Goal: Connect with others: Connect with others

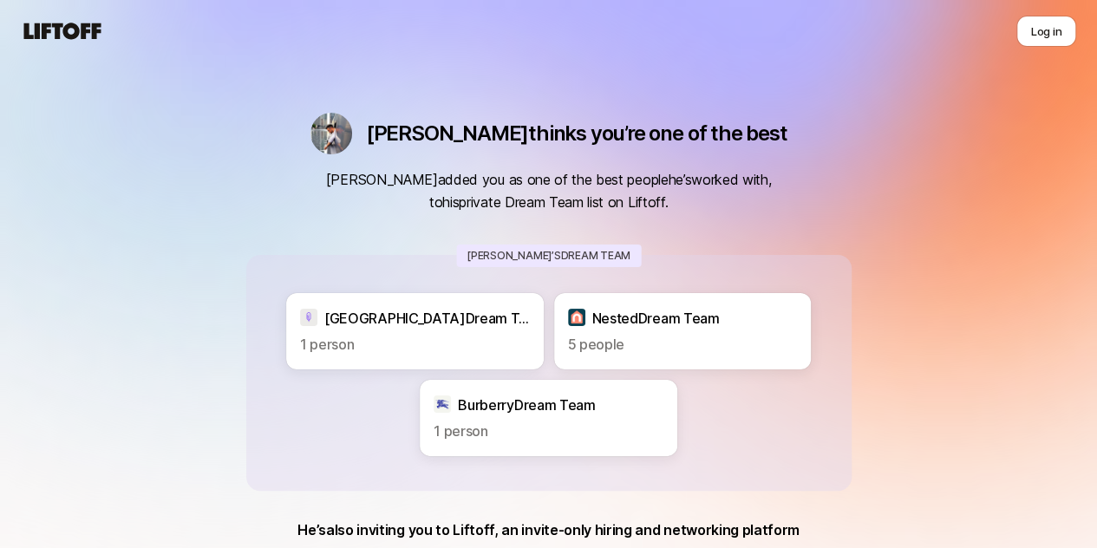
scroll to position [205, 0]
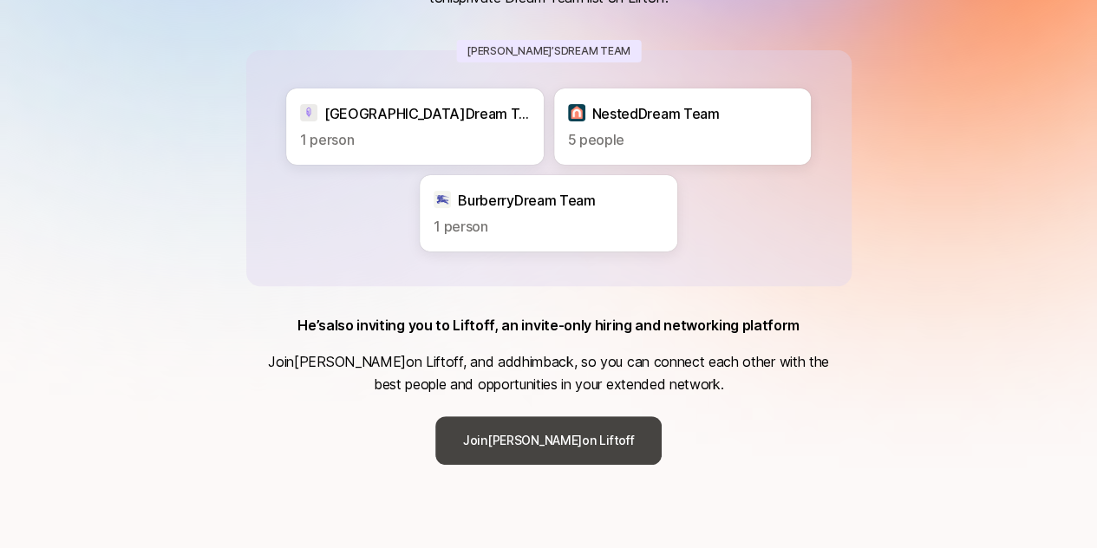
click at [587, 433] on link "[PERSON_NAME] on Liftoff" at bounding box center [548, 440] width 226 height 49
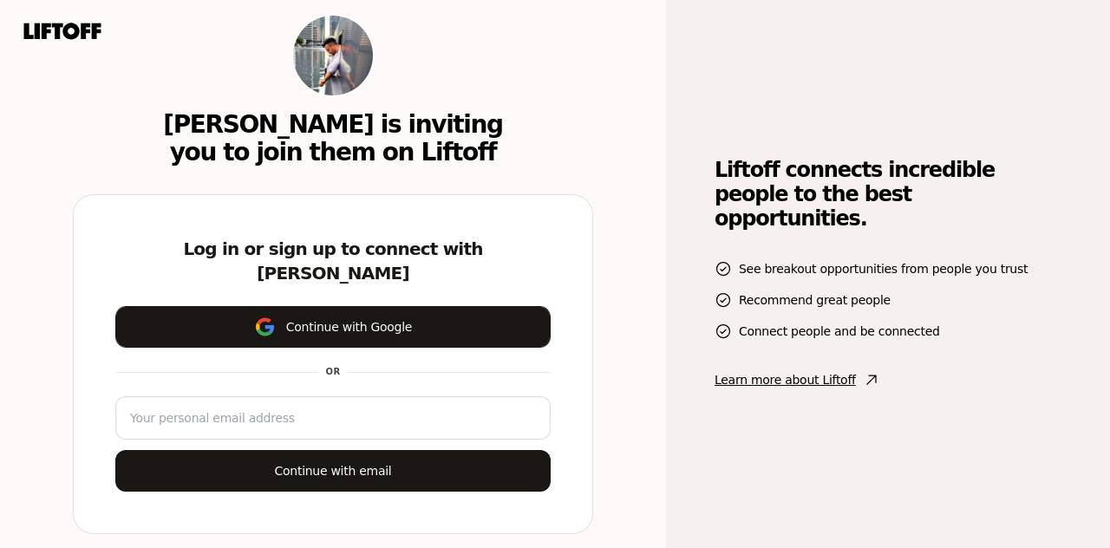
click at [394, 318] on button "Continue with Google" at bounding box center [332, 327] width 435 height 42
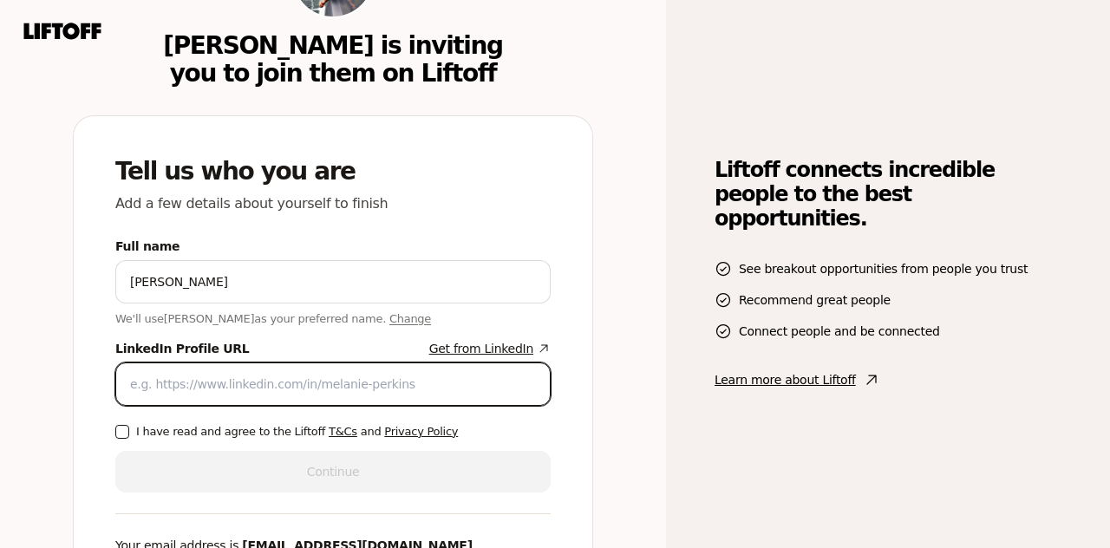
paste input "[URL][DOMAIN_NAME][PERSON_NAME]"
type input "[URL][DOMAIN_NAME][PERSON_NAME]"
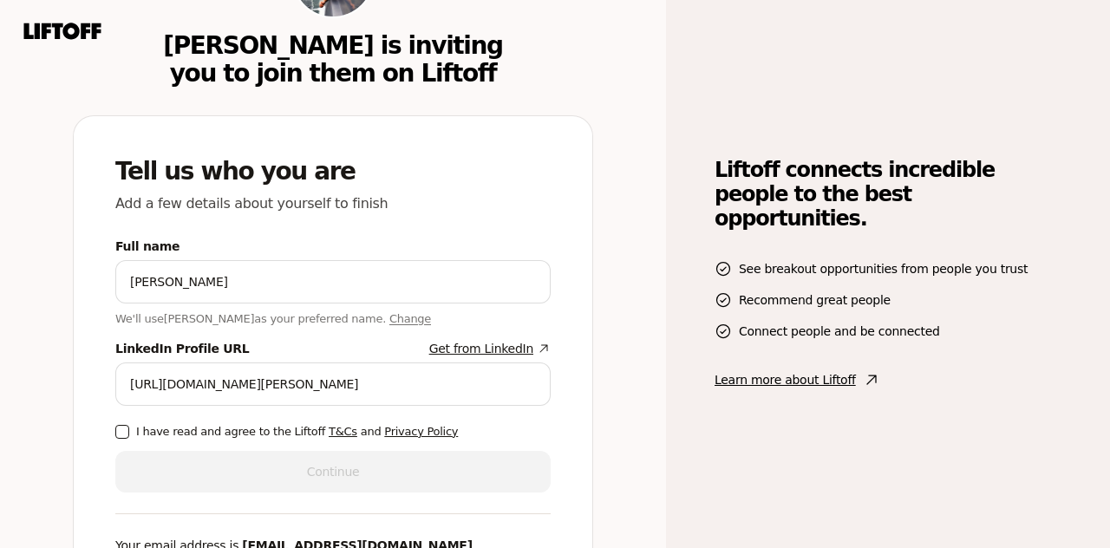
click at [130, 433] on label "I have read and agree to the Liftoff T&Cs and Privacy Policy" at bounding box center [332, 431] width 435 height 17
click at [129, 433] on button "I have read and agree to the Liftoff T&Cs and Privacy Policy" at bounding box center [122, 432] width 14 height 14
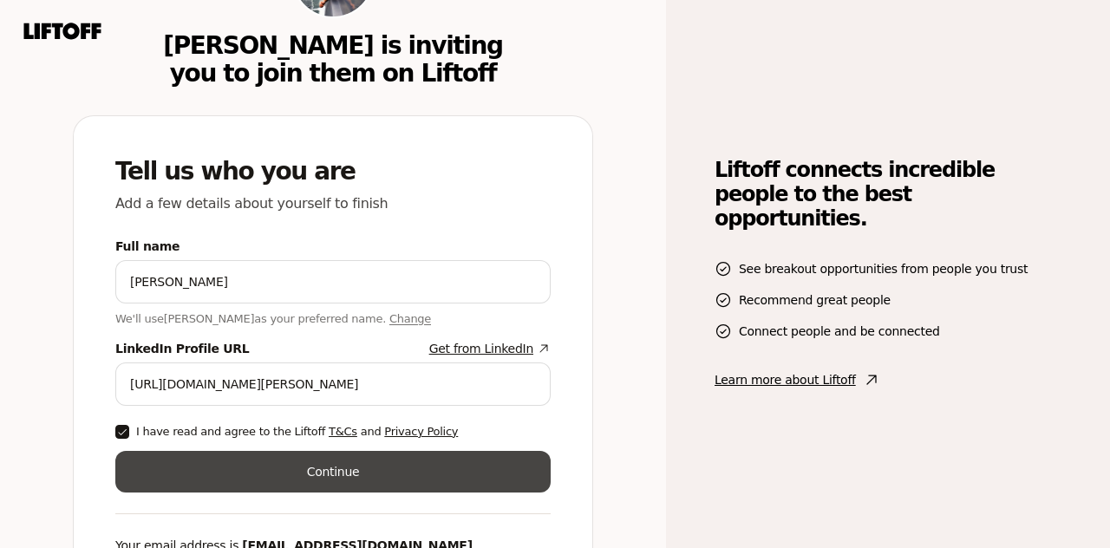
click at [217, 461] on button "Continue" at bounding box center [332, 472] width 435 height 42
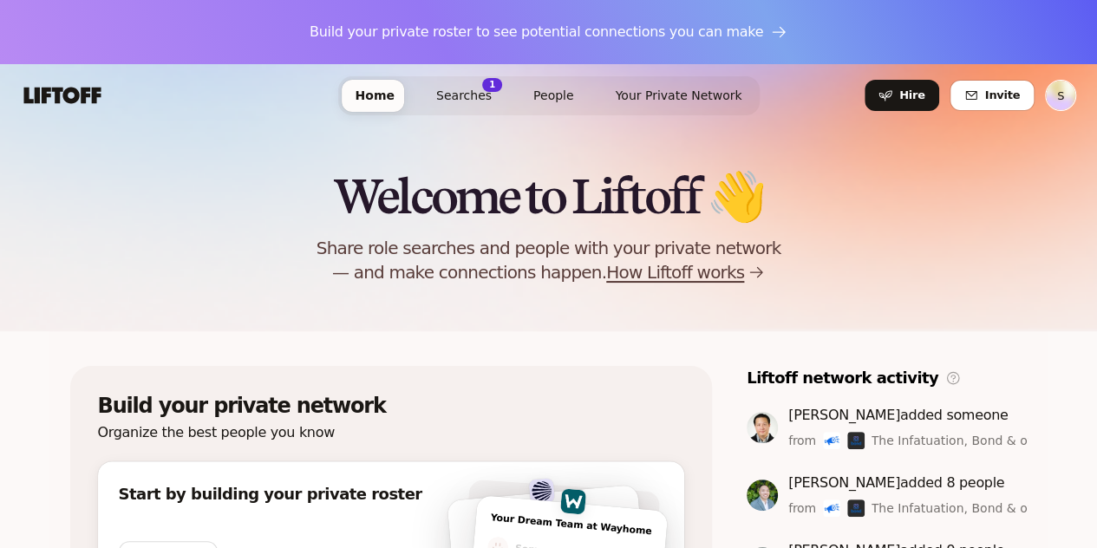
click at [540, 94] on span "People" at bounding box center [553, 95] width 41 height 14
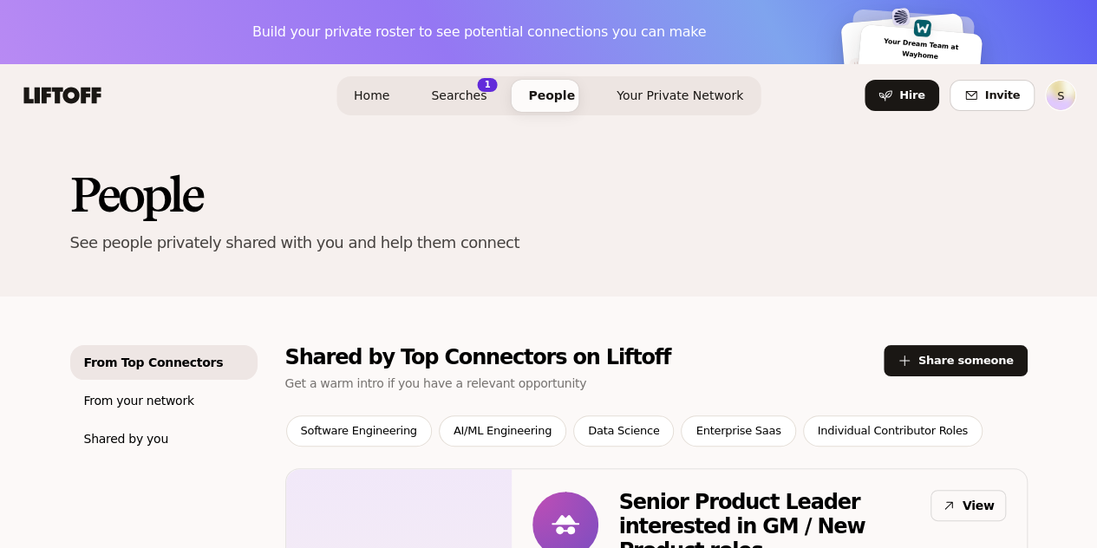
click at [472, 83] on link "Searches 1" at bounding box center [458, 96] width 83 height 32
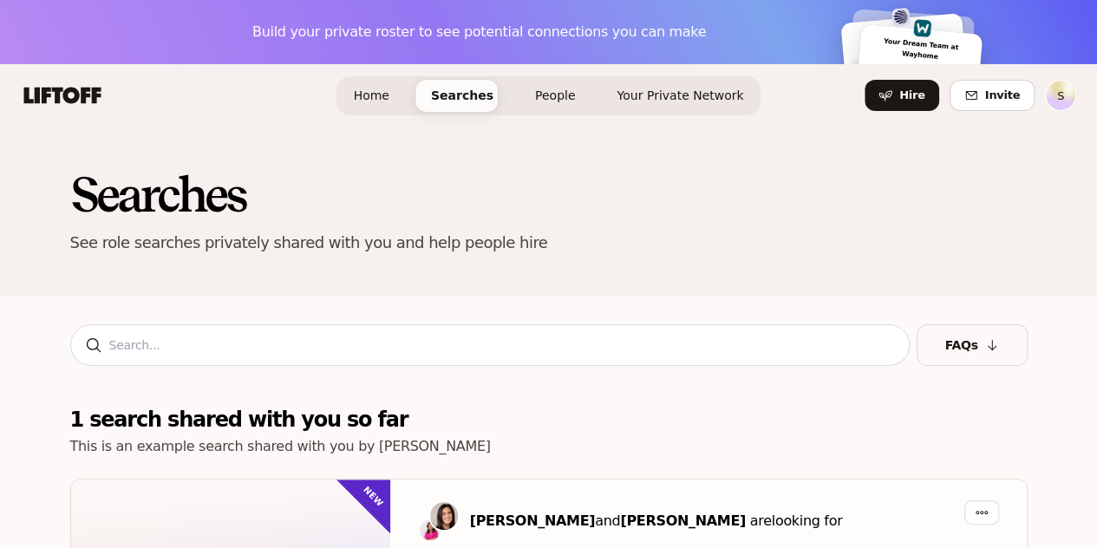
click at [381, 88] on span "Home" at bounding box center [372, 95] width 36 height 14
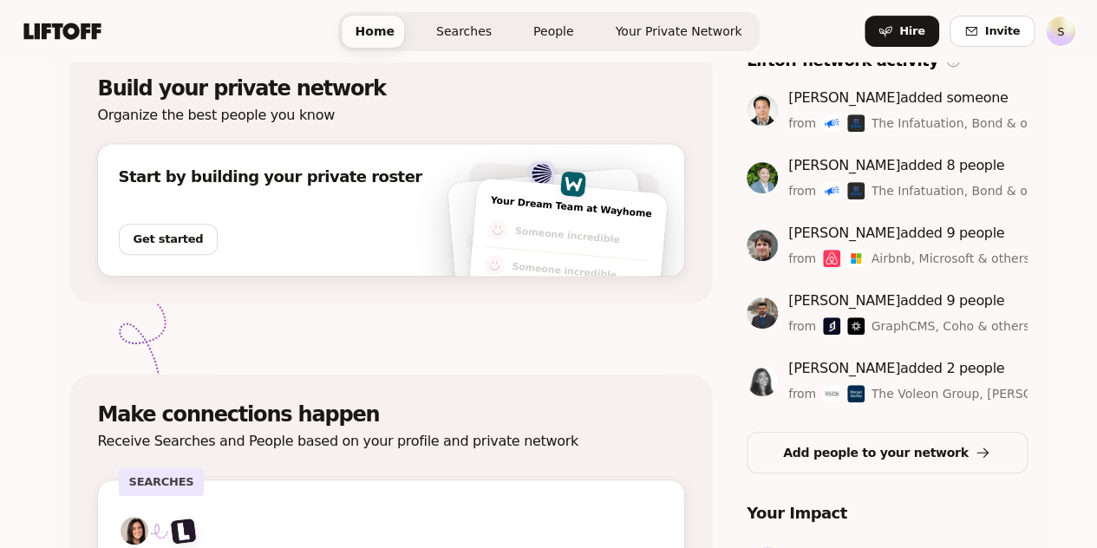
scroll to position [312, 0]
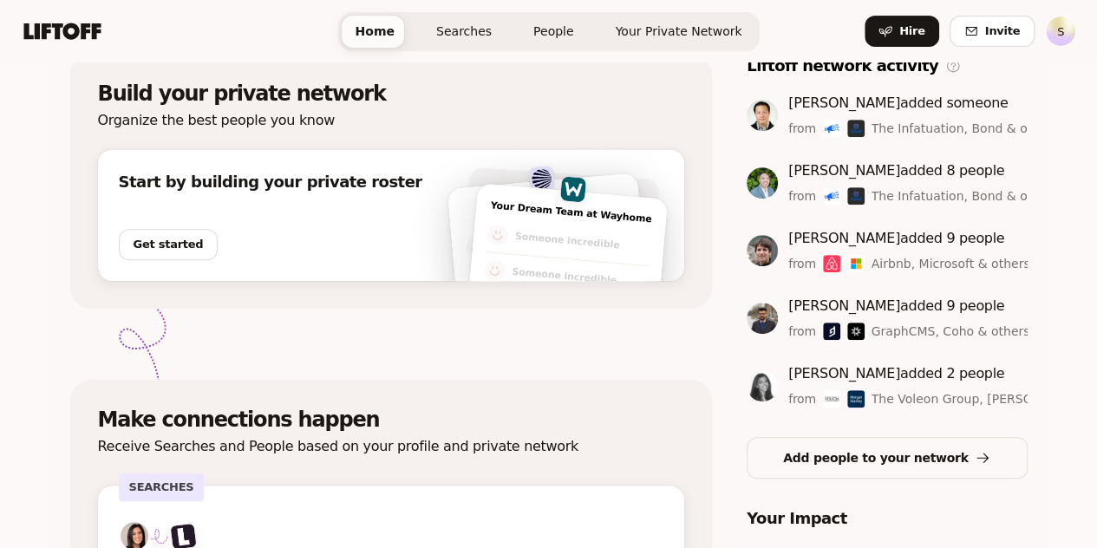
click at [635, 36] on span "Your Private Network" at bounding box center [678, 31] width 127 height 14
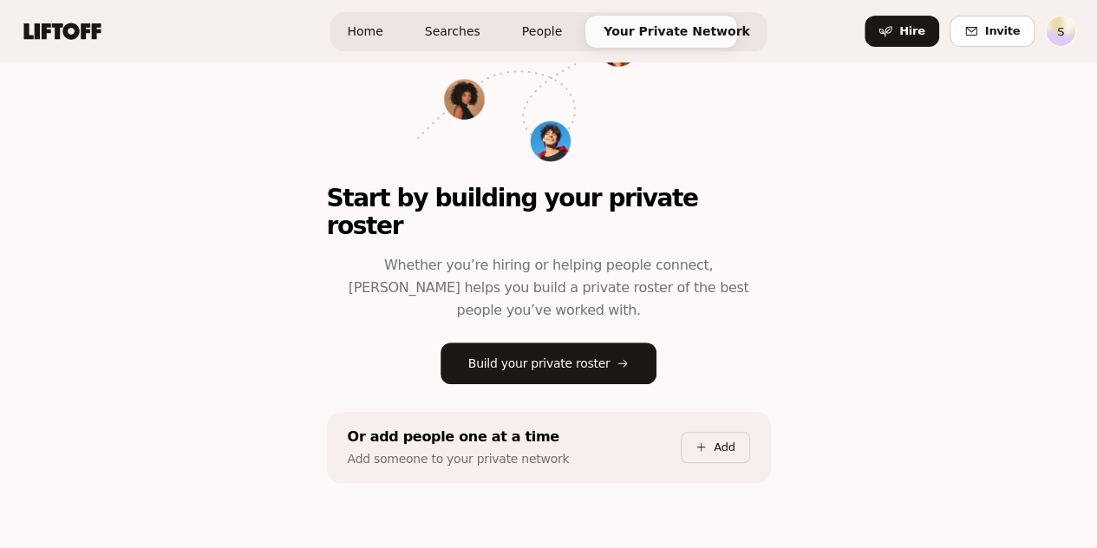
scroll to position [298, 0]
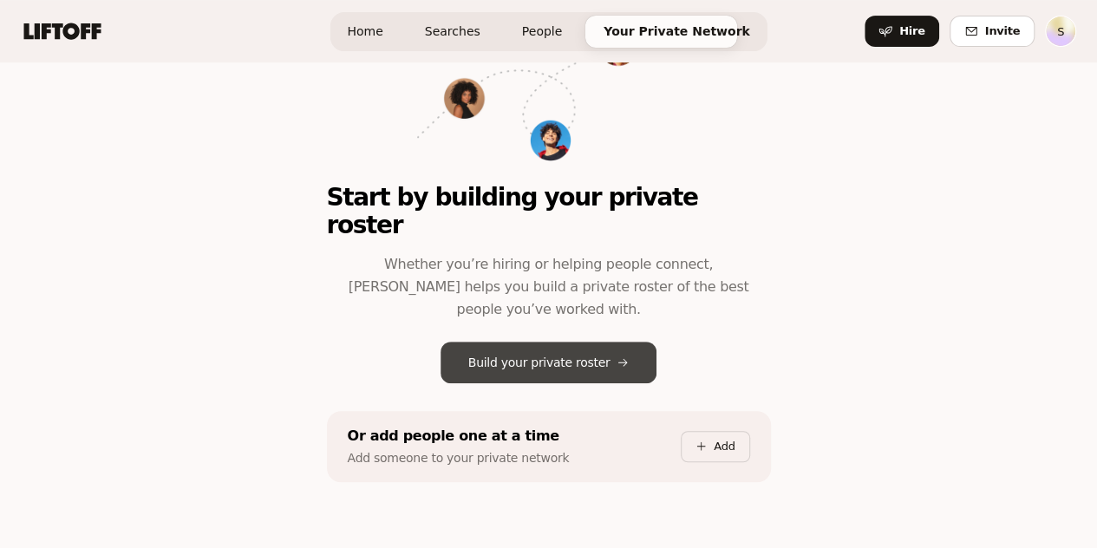
click at [494, 352] on p "Build your private roster" at bounding box center [539, 362] width 142 height 21
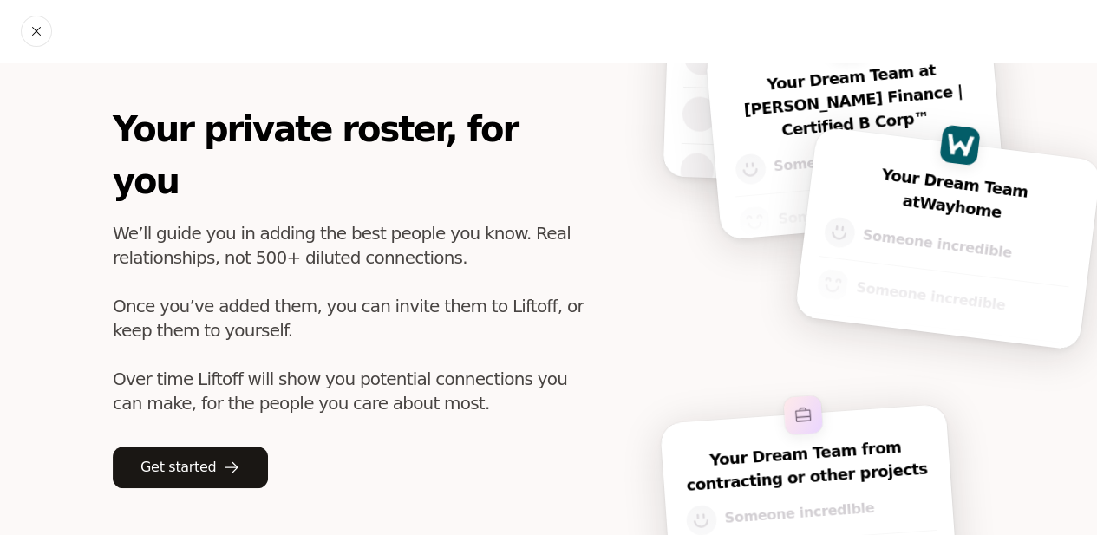
scroll to position [167, 0]
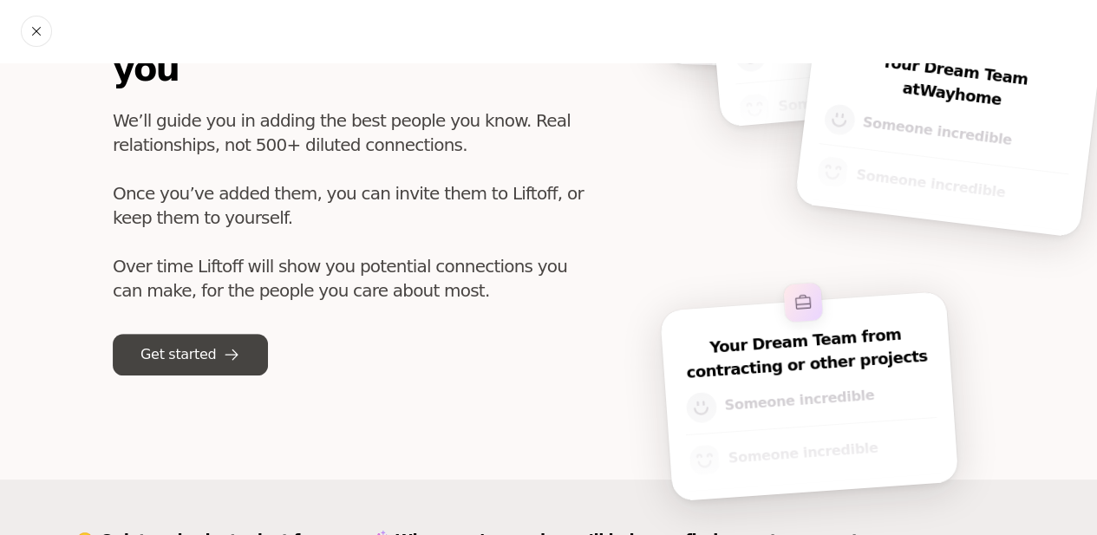
click at [178, 334] on button "Get started" at bounding box center [190, 355] width 155 height 42
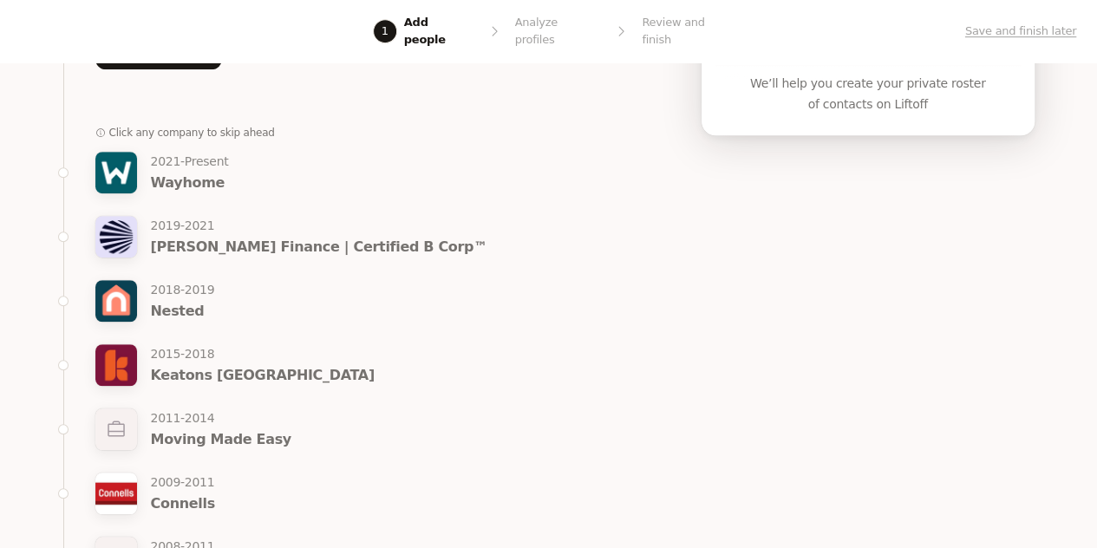
scroll to position [427, 0]
click at [212, 150] on p "2021 - Present" at bounding box center [190, 160] width 78 height 21
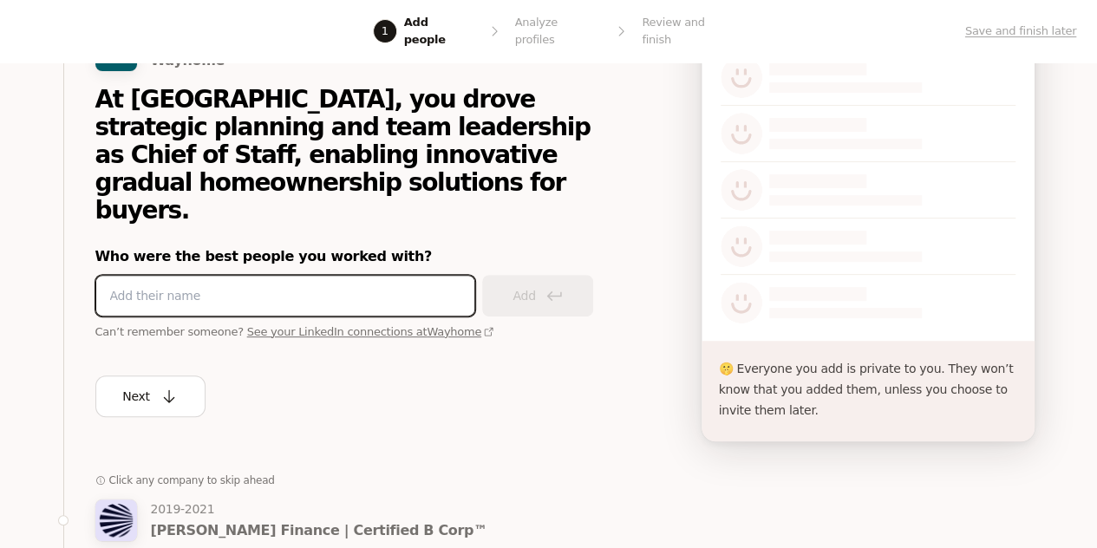
scroll to position [213, 0]
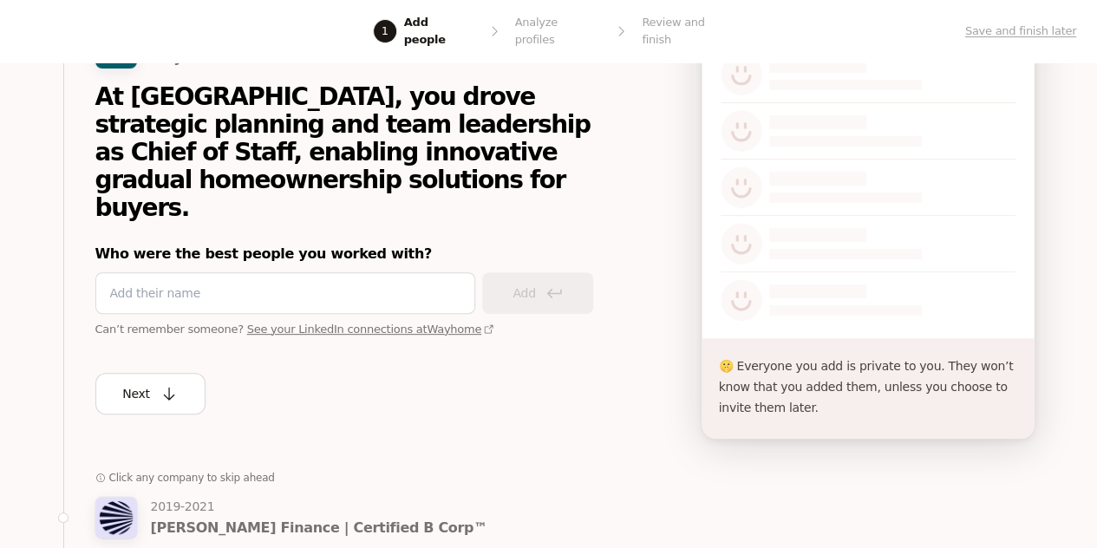
click at [365, 323] on link "See your LinkedIn connections at [GEOGRAPHIC_DATA]" at bounding box center [370, 329] width 247 height 13
click at [1011, 30] on p "Save and finish later" at bounding box center [1020, 31] width 111 height 17
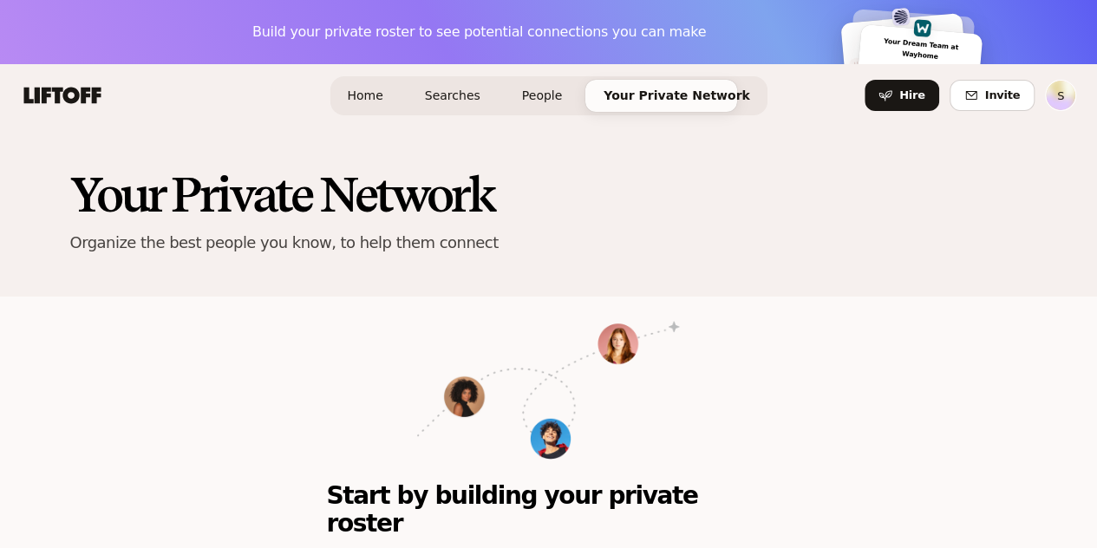
click at [540, 96] on span "People" at bounding box center [542, 95] width 41 height 14
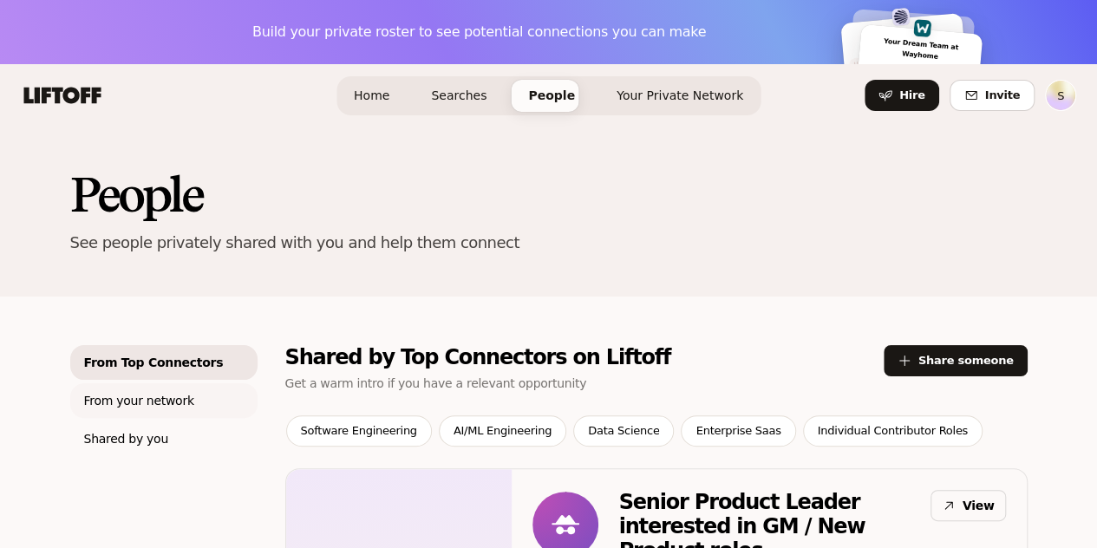
click at [118, 407] on p "From your network" at bounding box center [139, 400] width 110 height 21
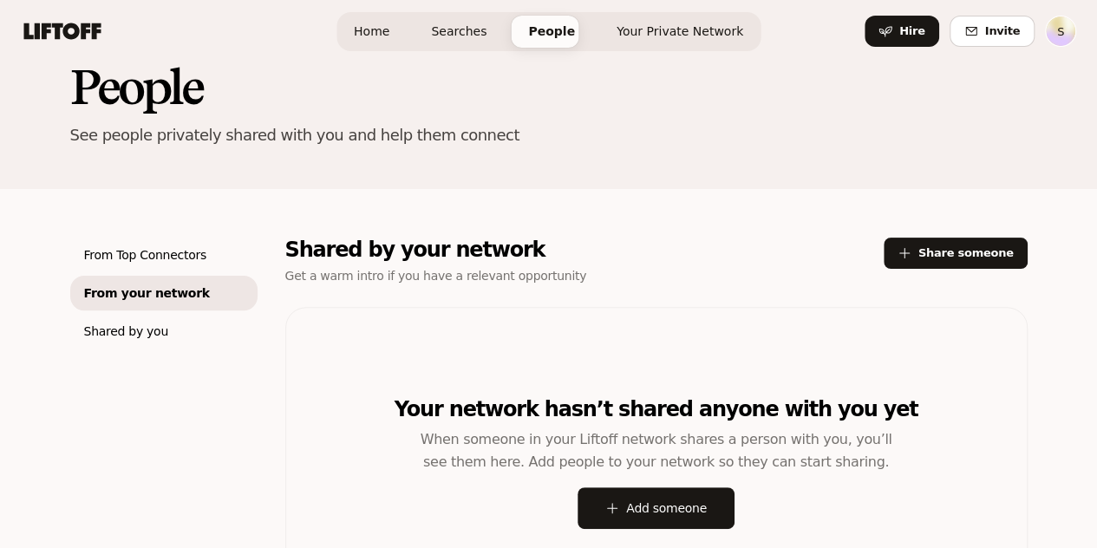
scroll to position [83, 0]
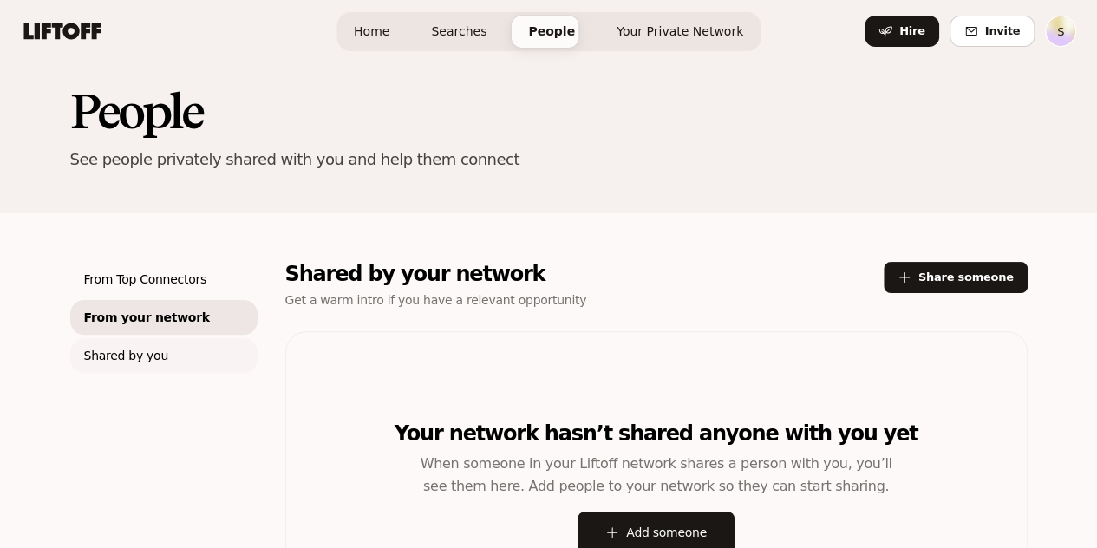
click at [100, 362] on p "Shared by you" at bounding box center [126, 355] width 84 height 21
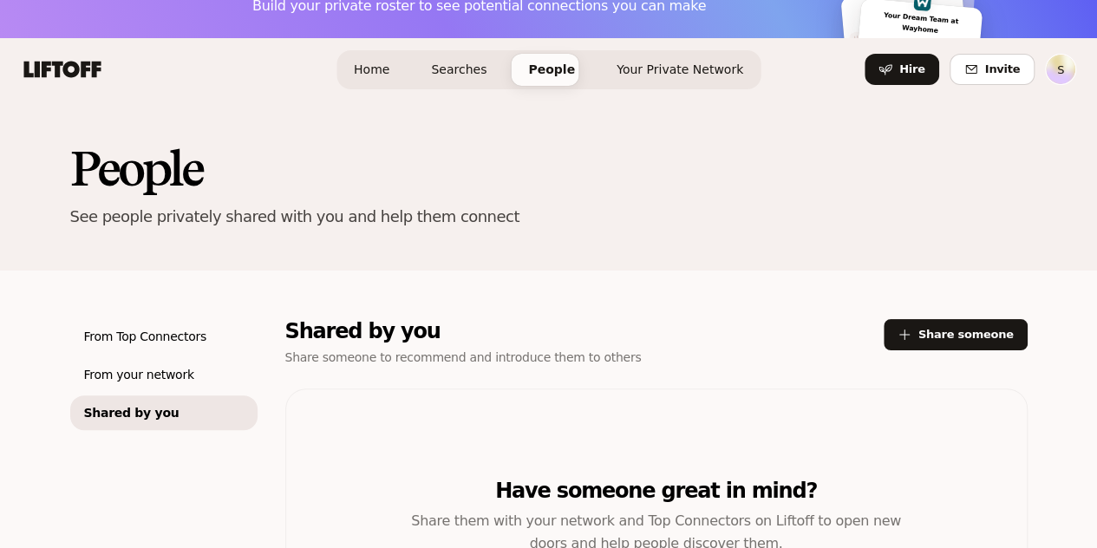
scroll to position [83, 0]
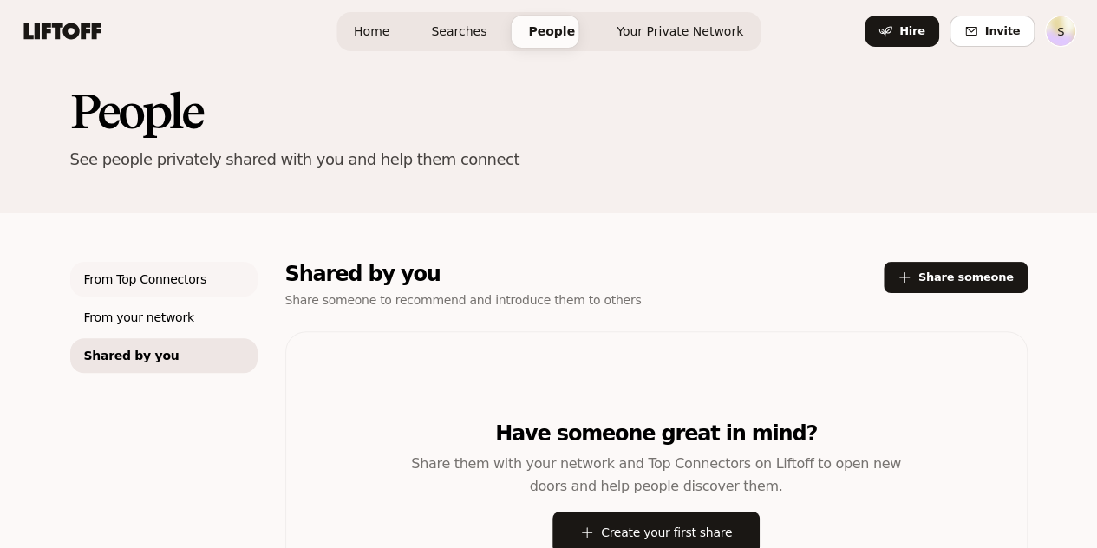
click at [87, 292] on div "From Top Connectors" at bounding box center [163, 279] width 187 height 35
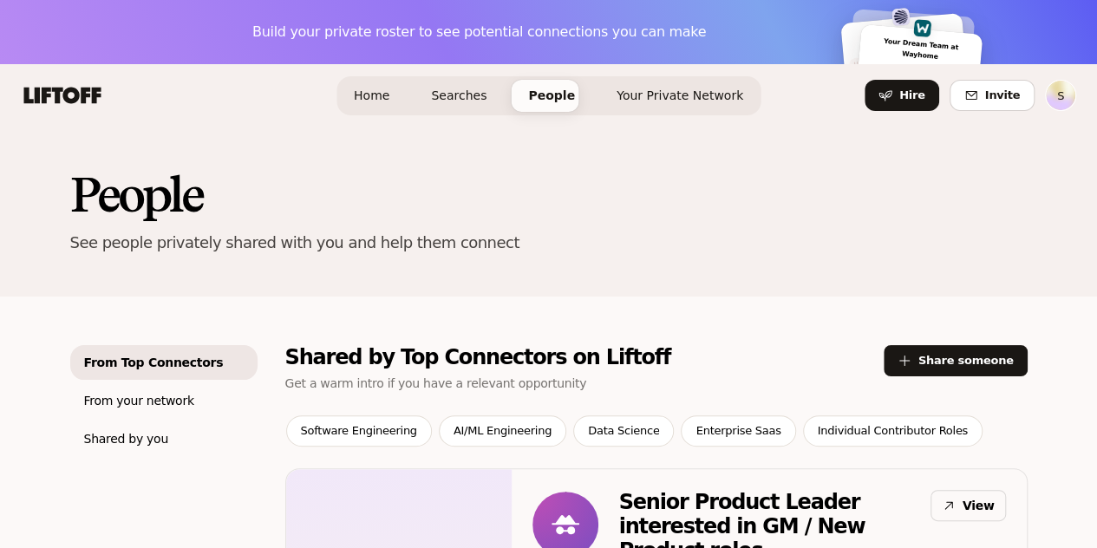
click at [403, 96] on link "Home" at bounding box center [371, 96] width 63 height 32
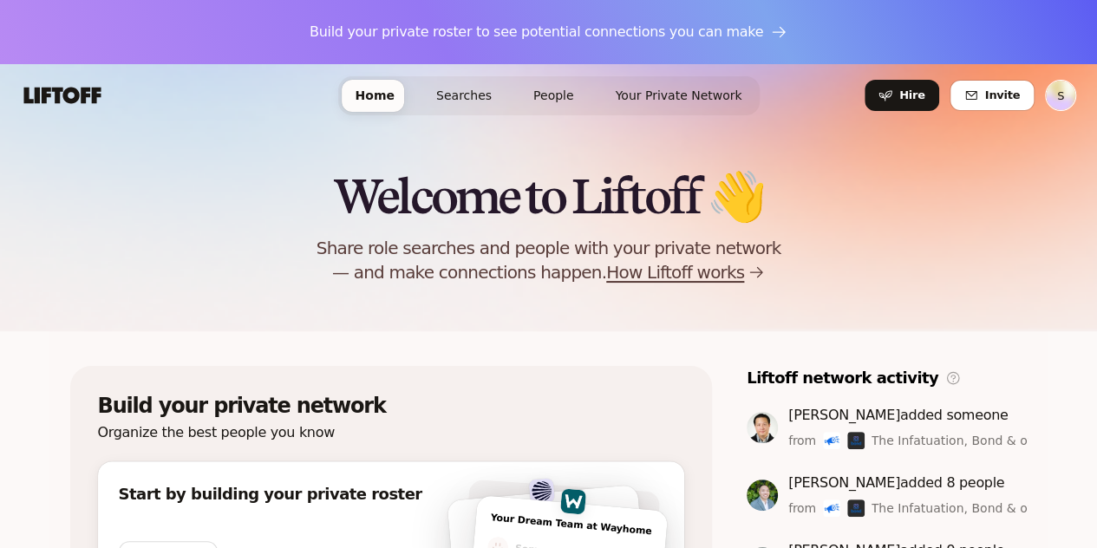
click at [472, 100] on span "Searches" at bounding box center [463, 95] width 55 height 14
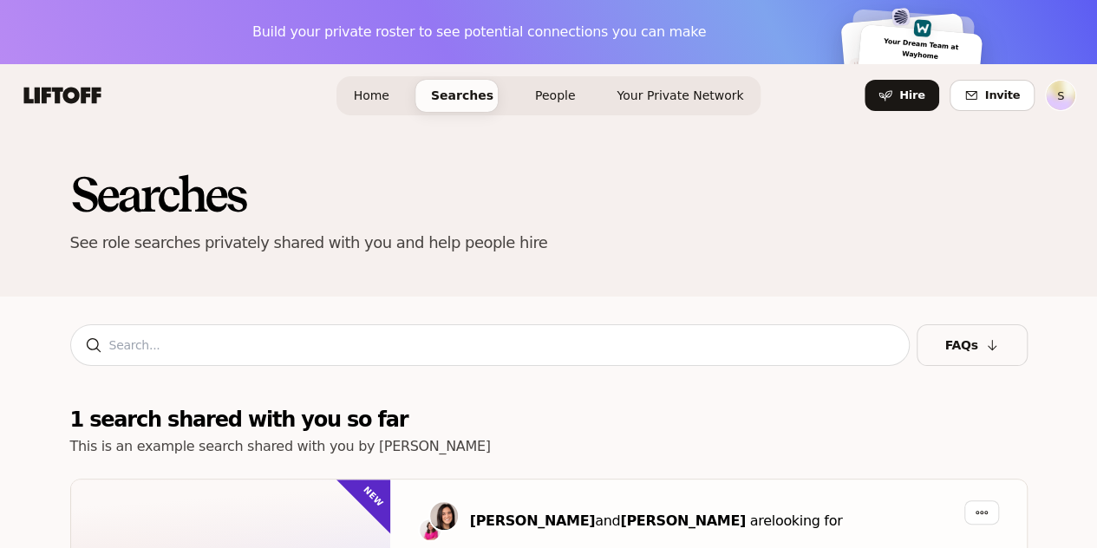
click at [546, 87] on span "People" at bounding box center [555, 96] width 41 height 18
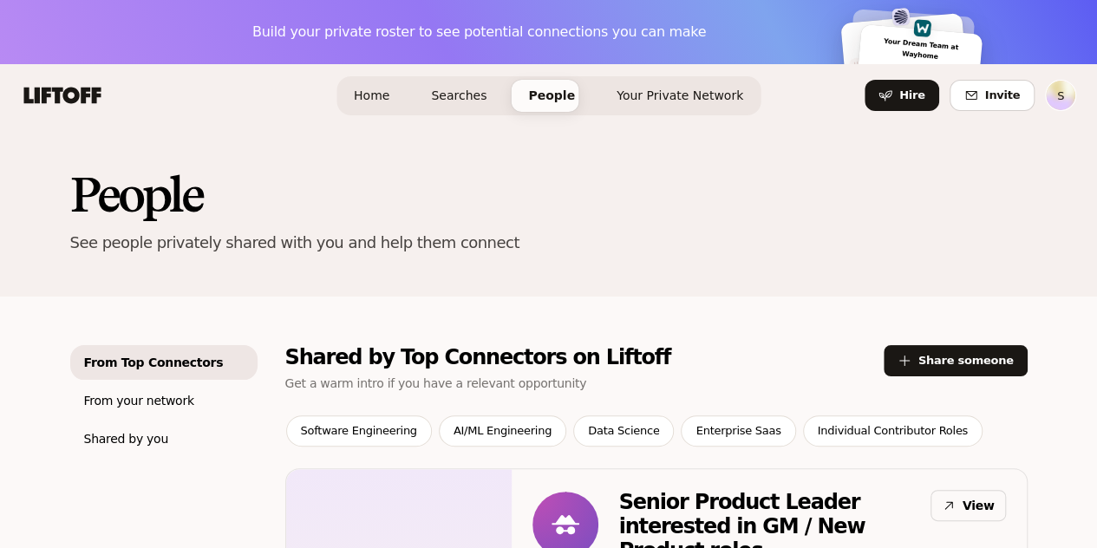
click at [678, 100] on span "Your Private Network" at bounding box center [679, 95] width 127 height 14
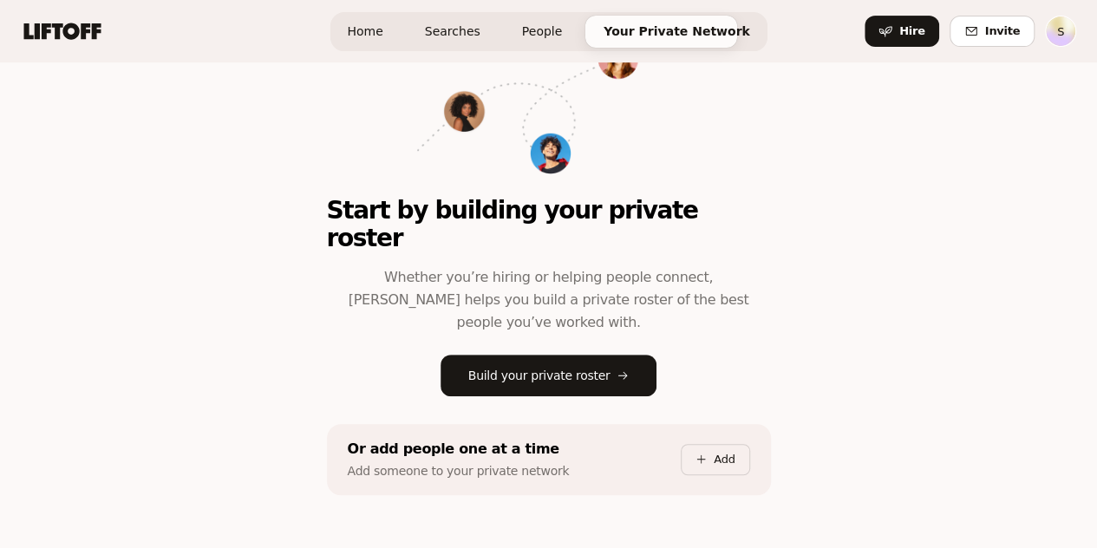
scroll to position [286, 0]
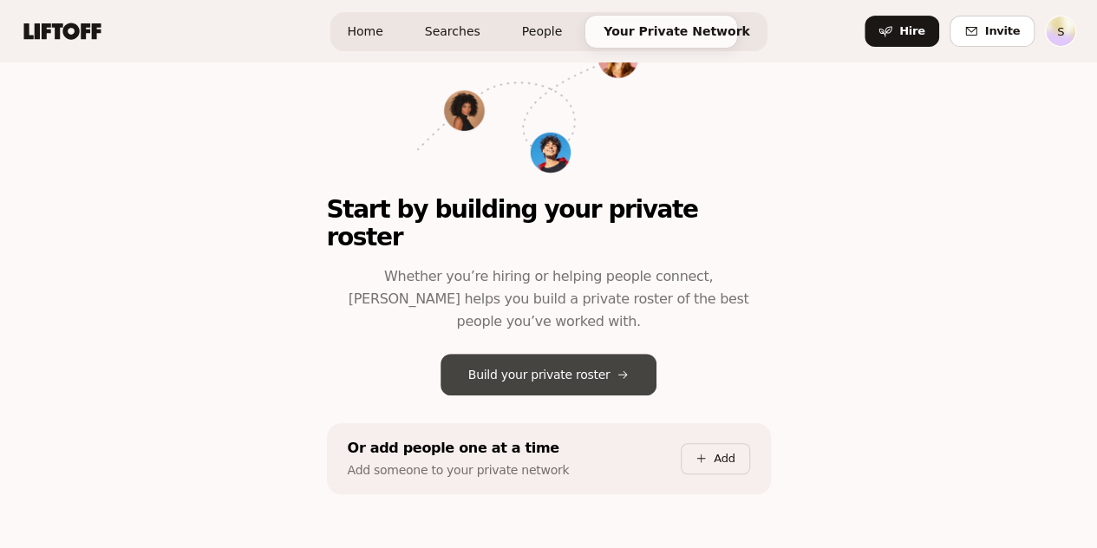
click at [513, 364] on p "Build your private roster" at bounding box center [539, 374] width 142 height 21
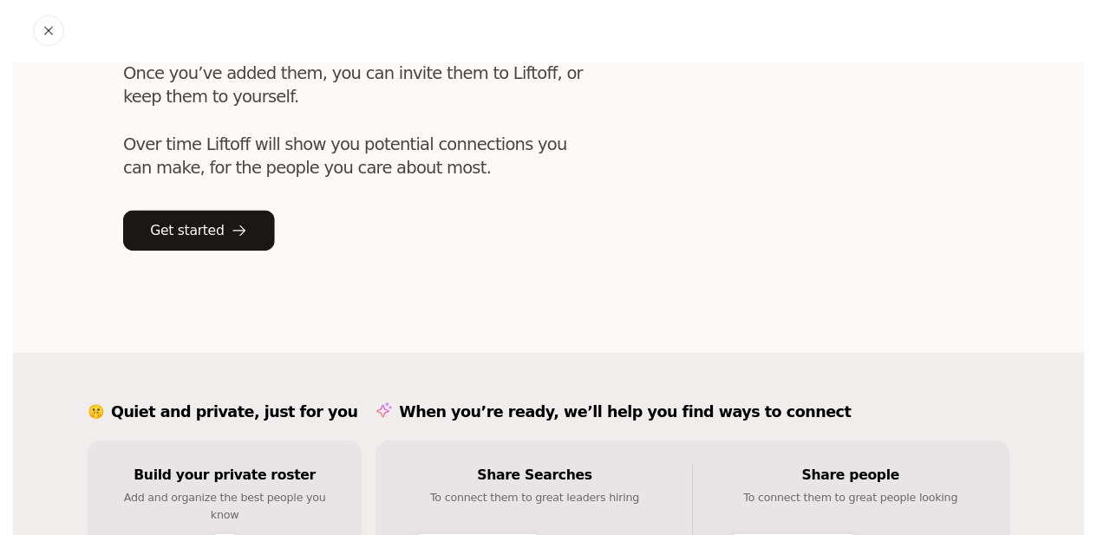
scroll to position [167, 0]
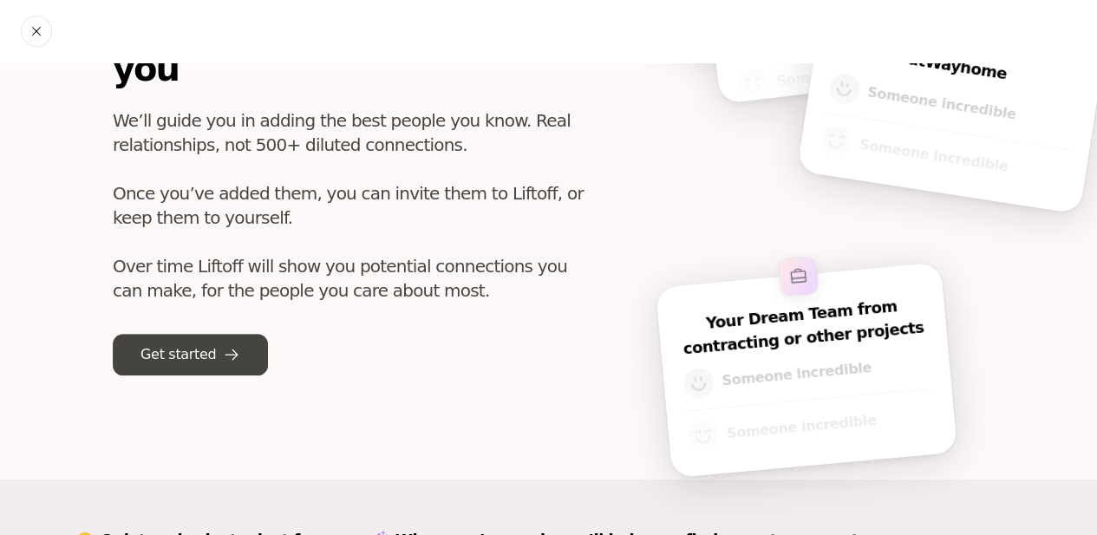
click at [251, 334] on button "Get started" at bounding box center [190, 355] width 155 height 42
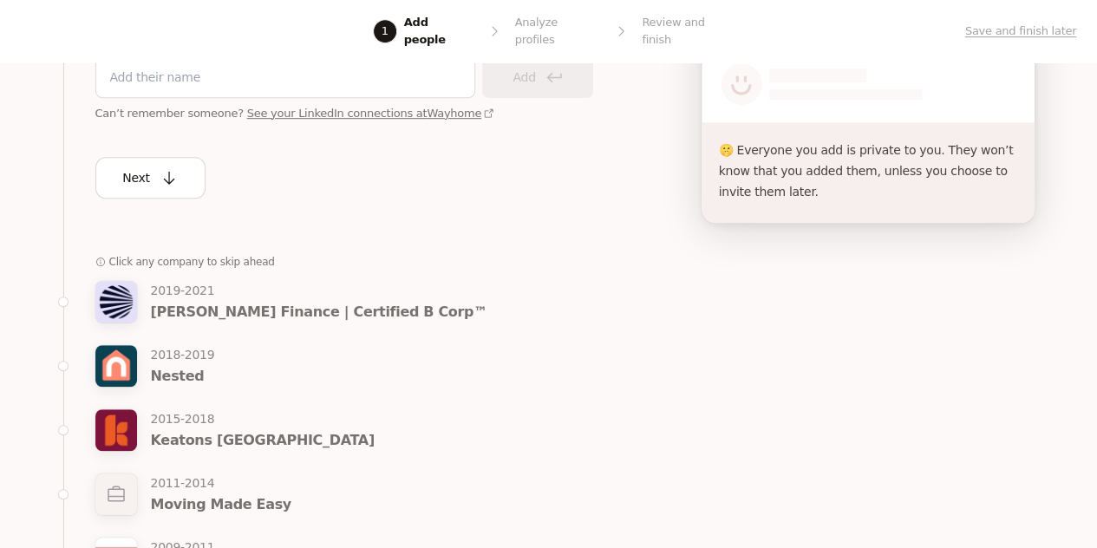
scroll to position [430, 0]
click at [208, 364] on p "Nested" at bounding box center [183, 375] width 64 height 23
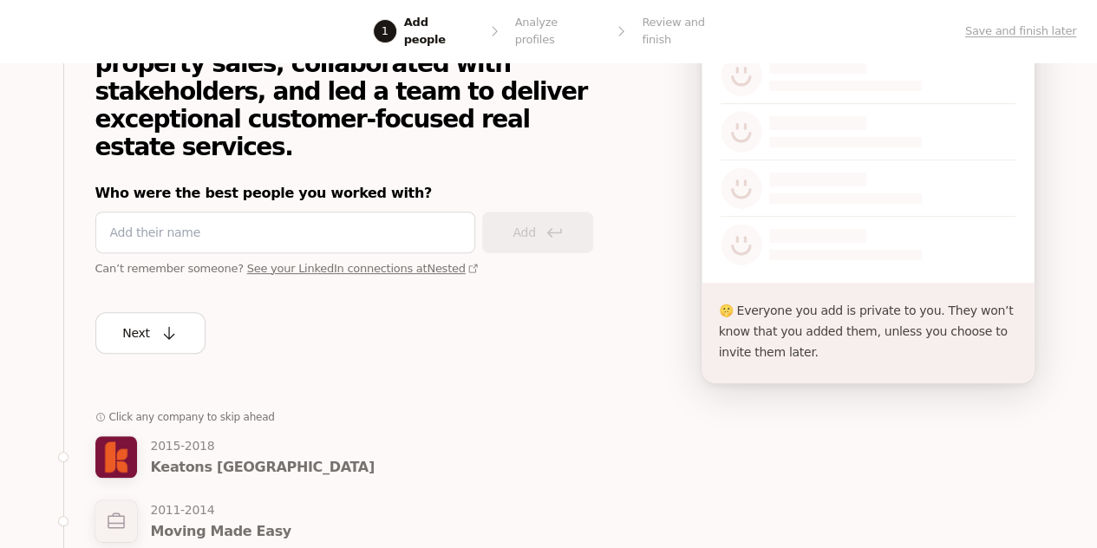
scroll to position [251, 0]
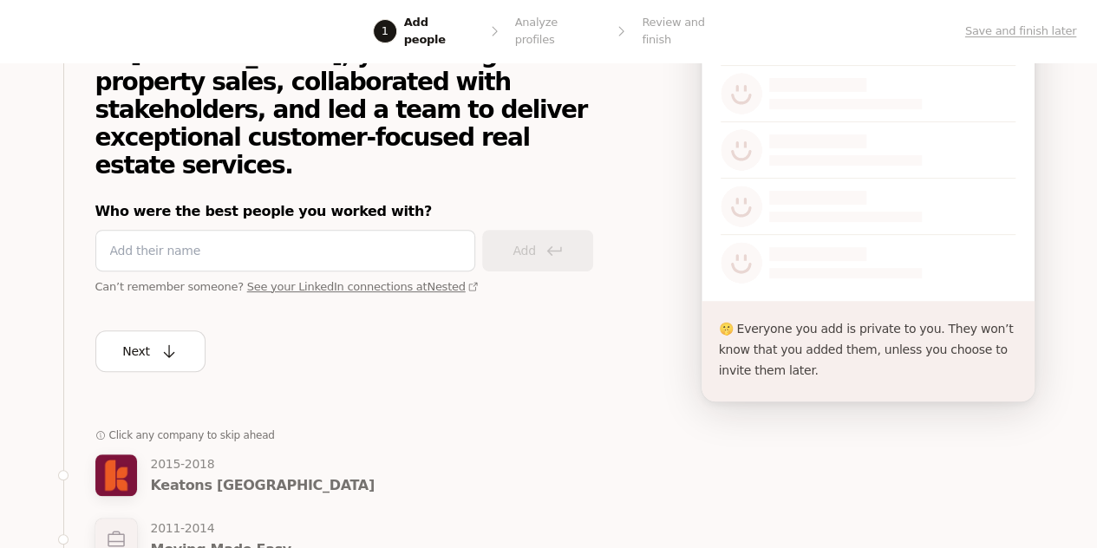
click at [299, 280] on link "See your LinkedIn connections at Nested" at bounding box center [362, 286] width 231 height 13
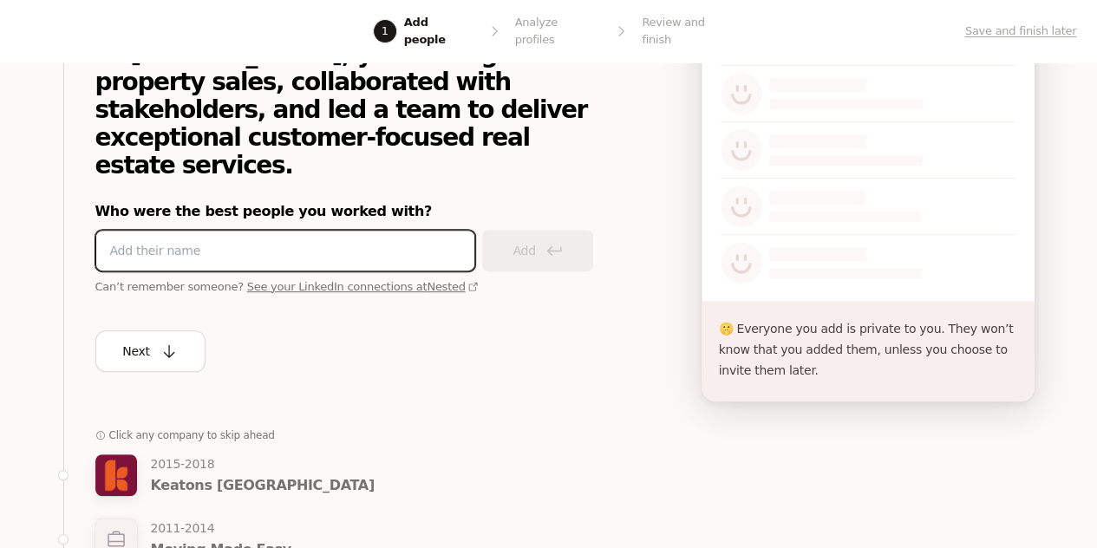
click at [308, 240] on input at bounding box center [285, 250] width 350 height 21
type input "s"
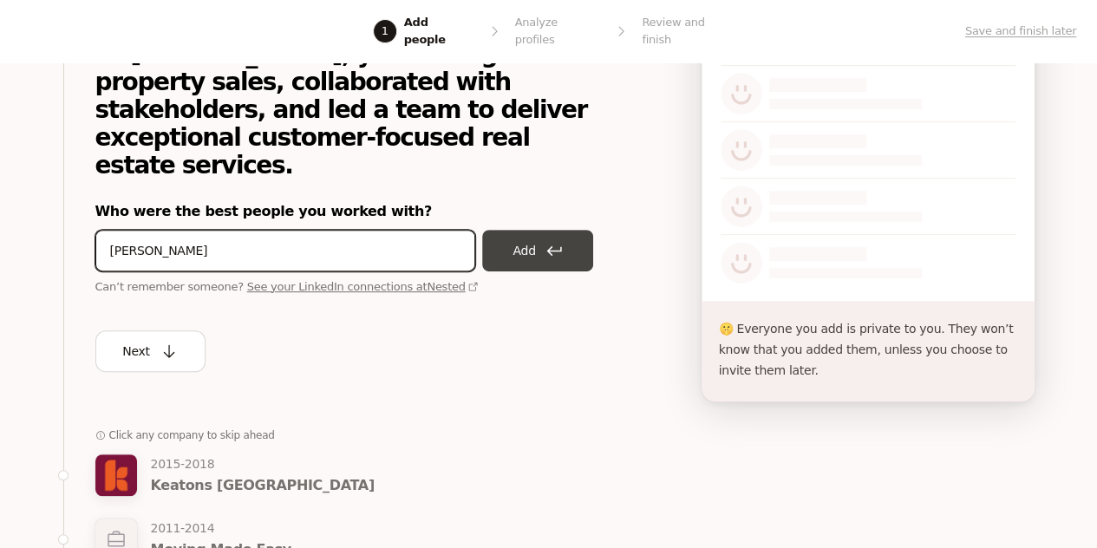
type input "[PERSON_NAME]"
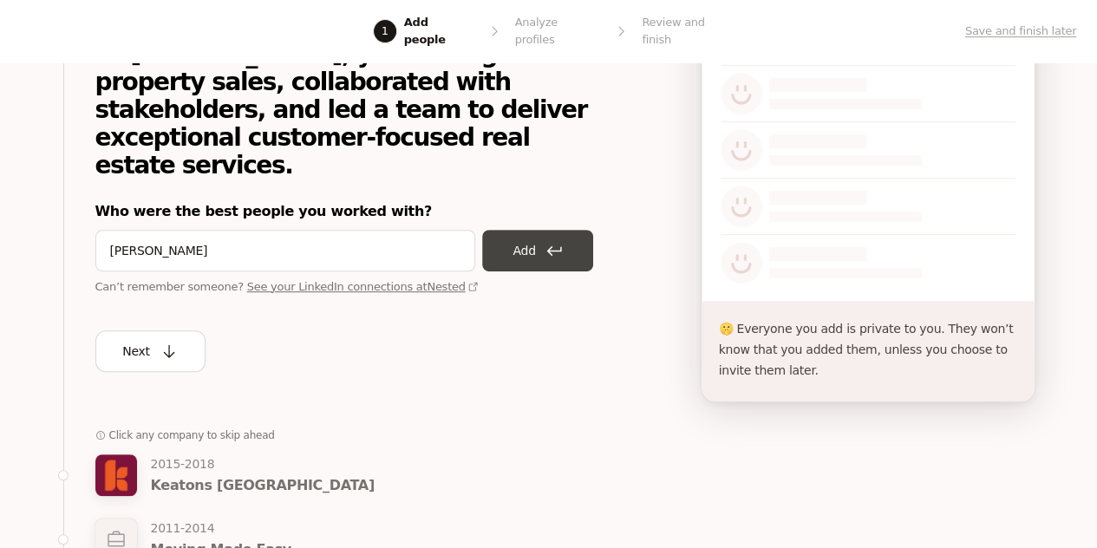
click at [515, 240] on p "Add" at bounding box center [523, 250] width 23 height 21
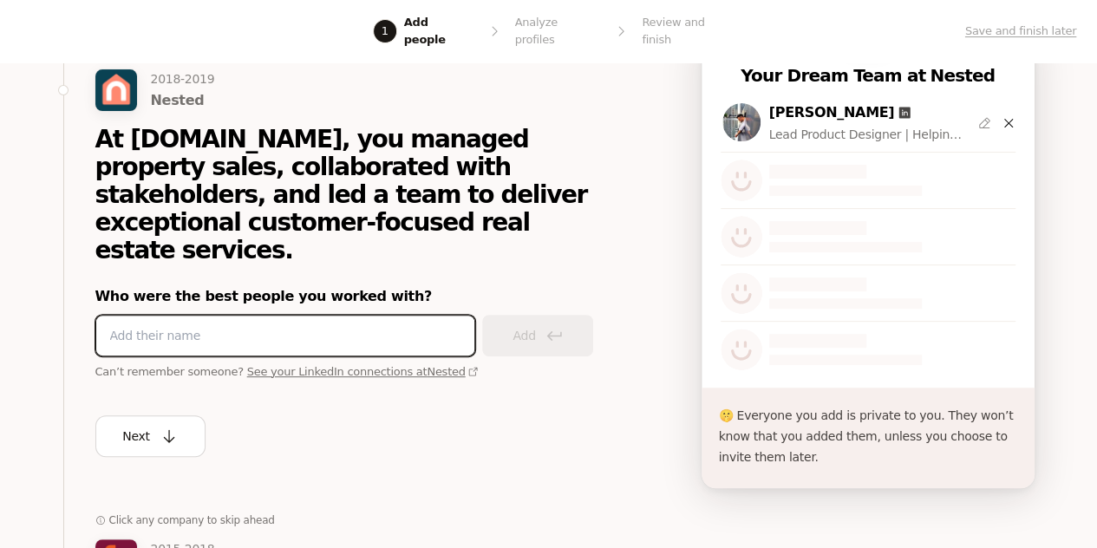
scroll to position [229, 0]
